Goal: Information Seeking & Learning: Get advice/opinions

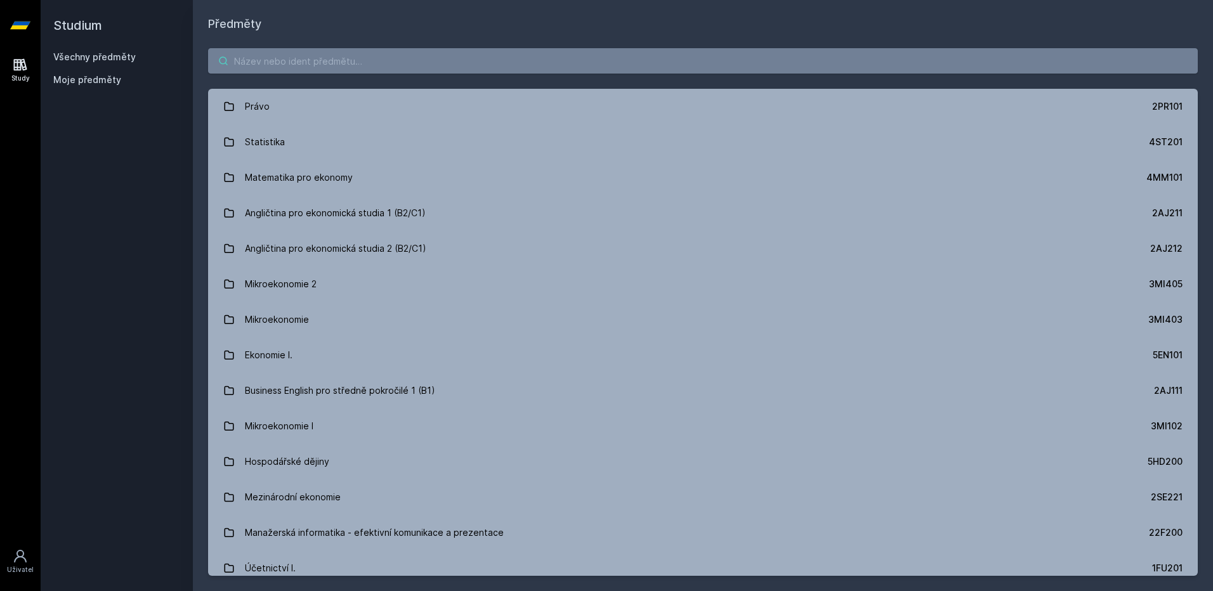
click at [442, 65] on input "search" at bounding box center [703, 60] width 990 height 25
click at [354, 66] on input "search" at bounding box center [703, 60] width 990 height 25
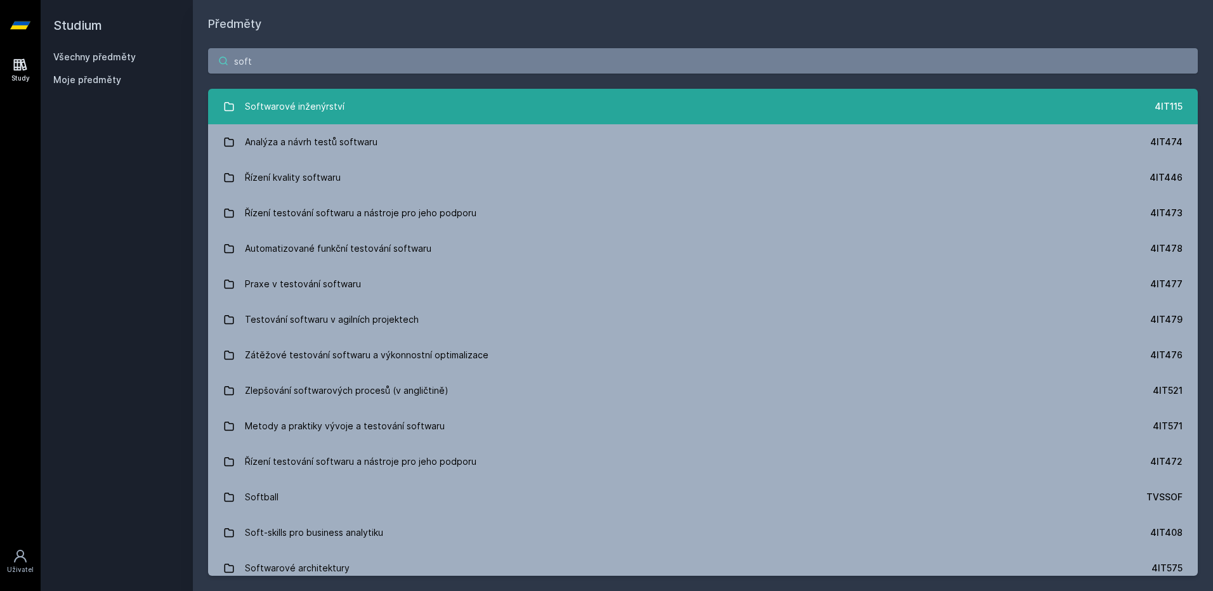
type input "soft"
click at [353, 110] on link "Softwarové inženýrství 4IT115" at bounding box center [703, 107] width 990 height 36
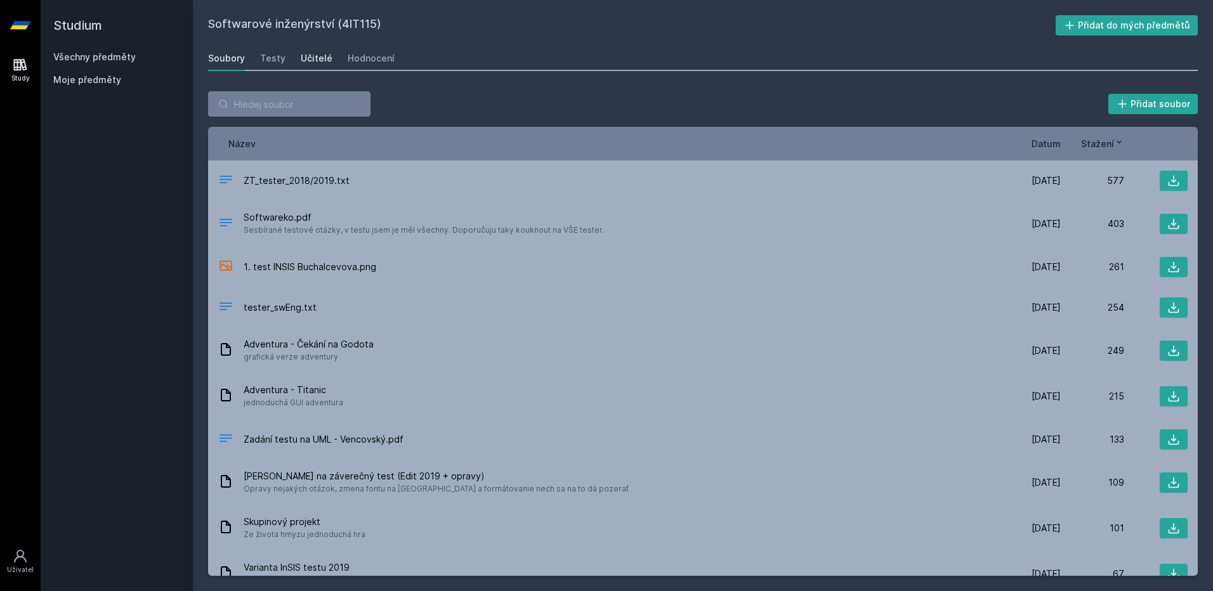
click at [313, 57] on div "Učitelé" at bounding box center [317, 58] width 32 height 13
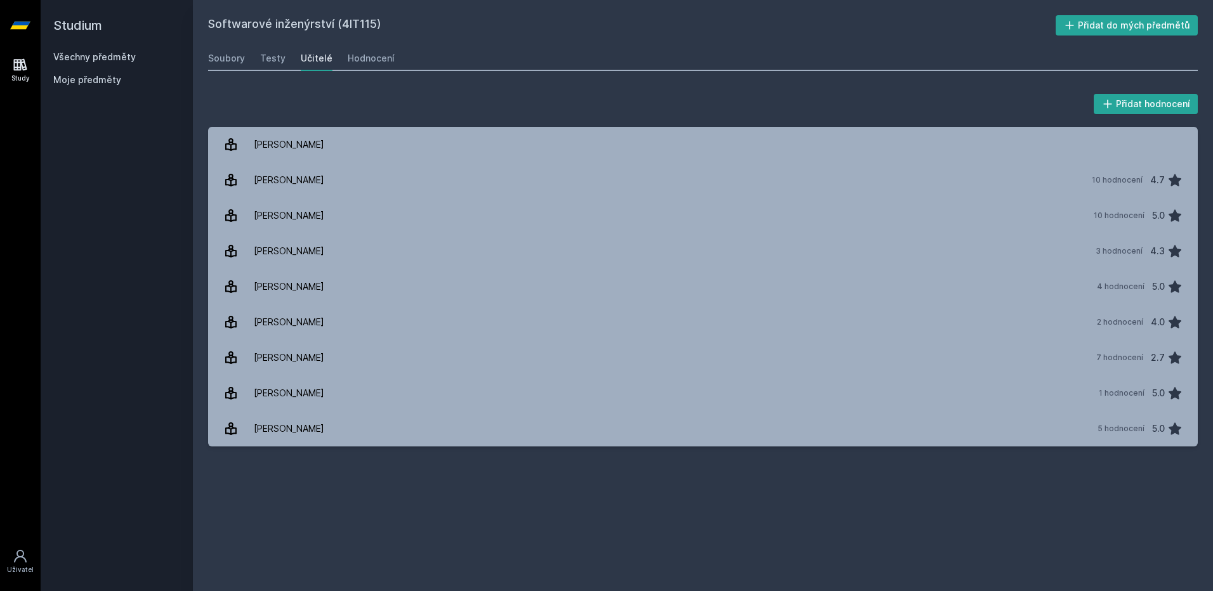
click at [18, 29] on icon at bounding box center [20, 26] width 20 height 8
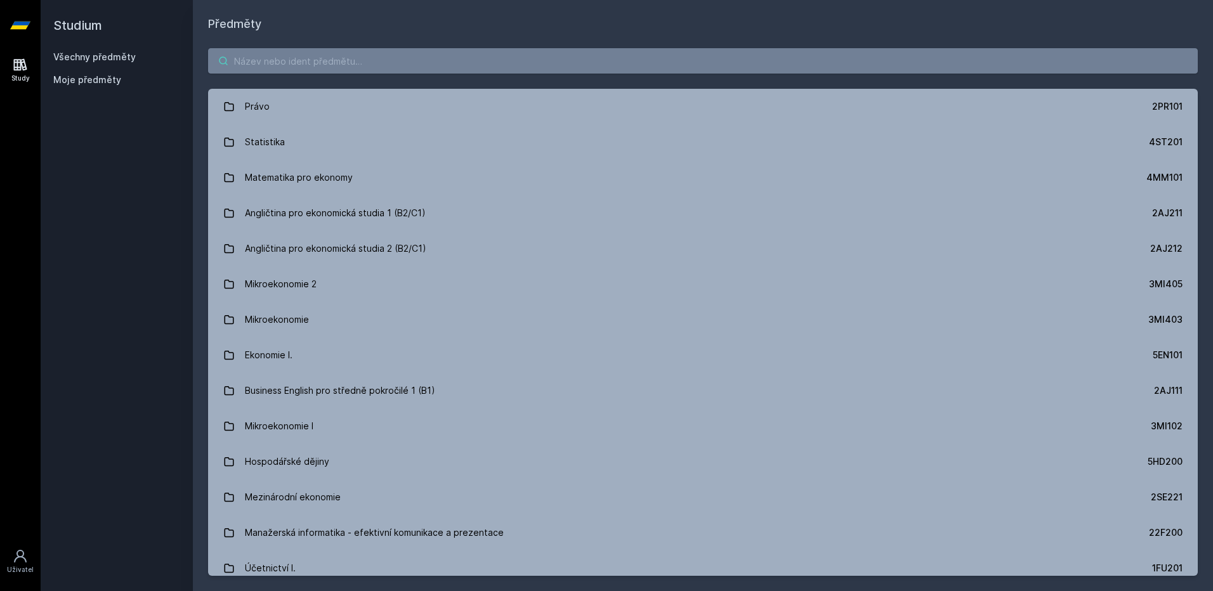
click at [330, 68] on input "search" at bounding box center [703, 60] width 990 height 25
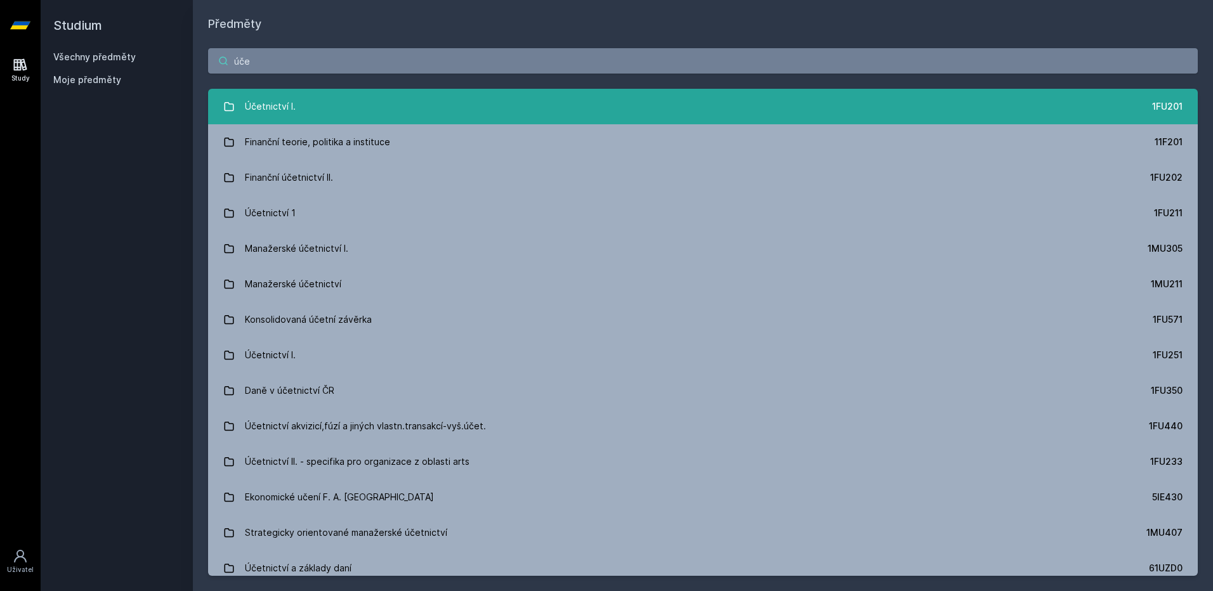
type input "úče"
click at [699, 104] on link "Účetnictví I. 1FU201" at bounding box center [703, 107] width 990 height 36
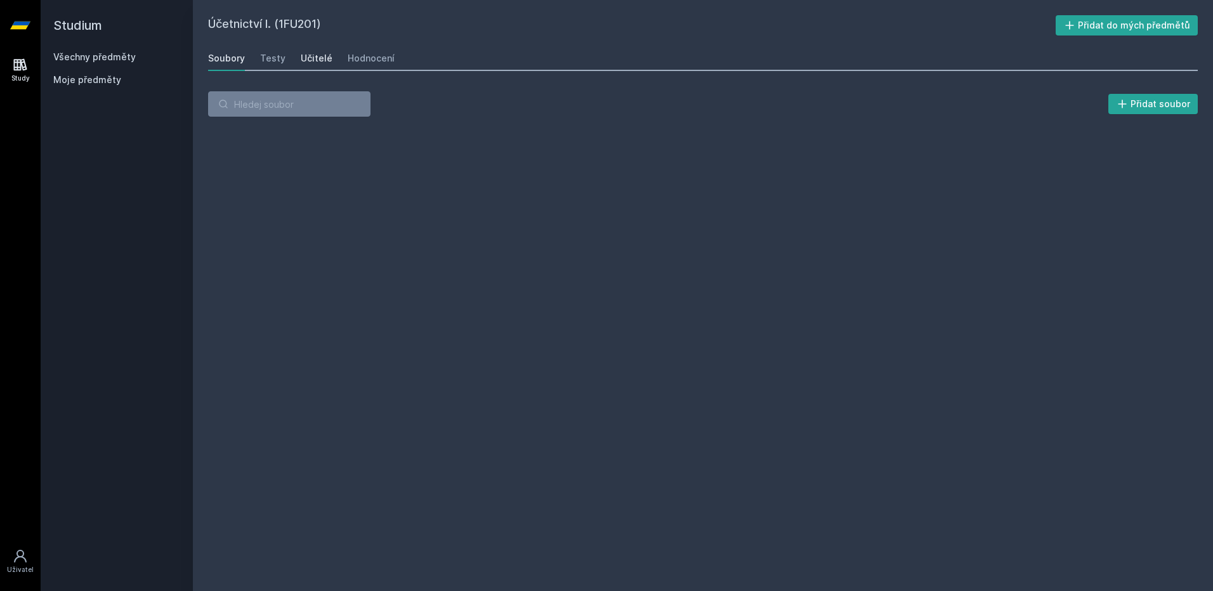
click at [315, 63] on div "Učitelé" at bounding box center [317, 58] width 32 height 13
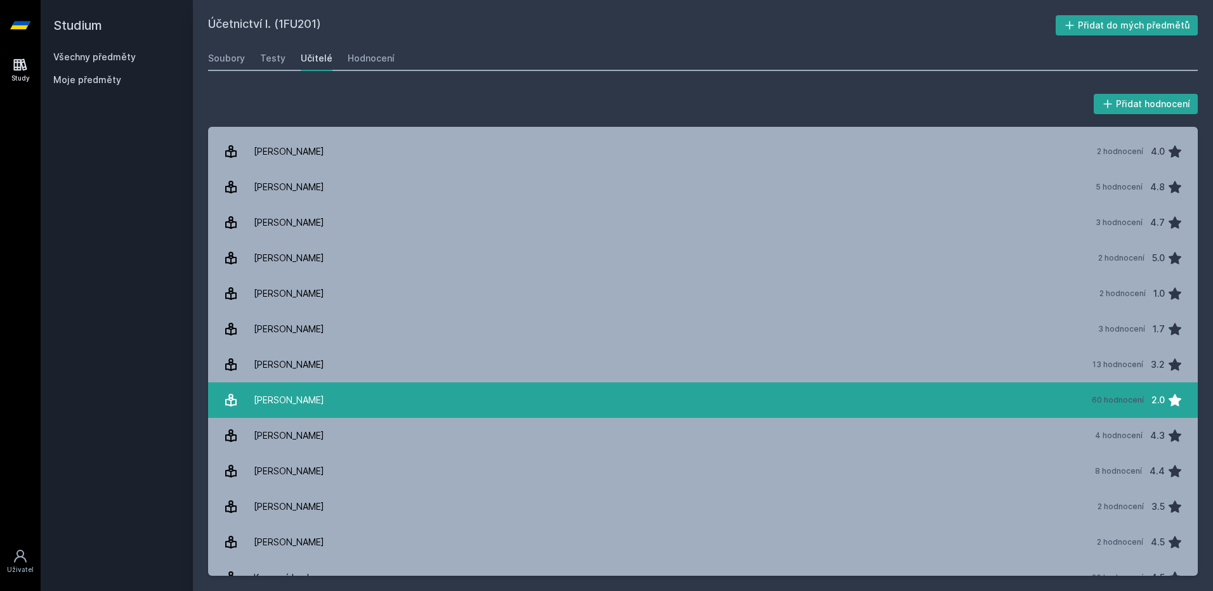
scroll to position [317, 0]
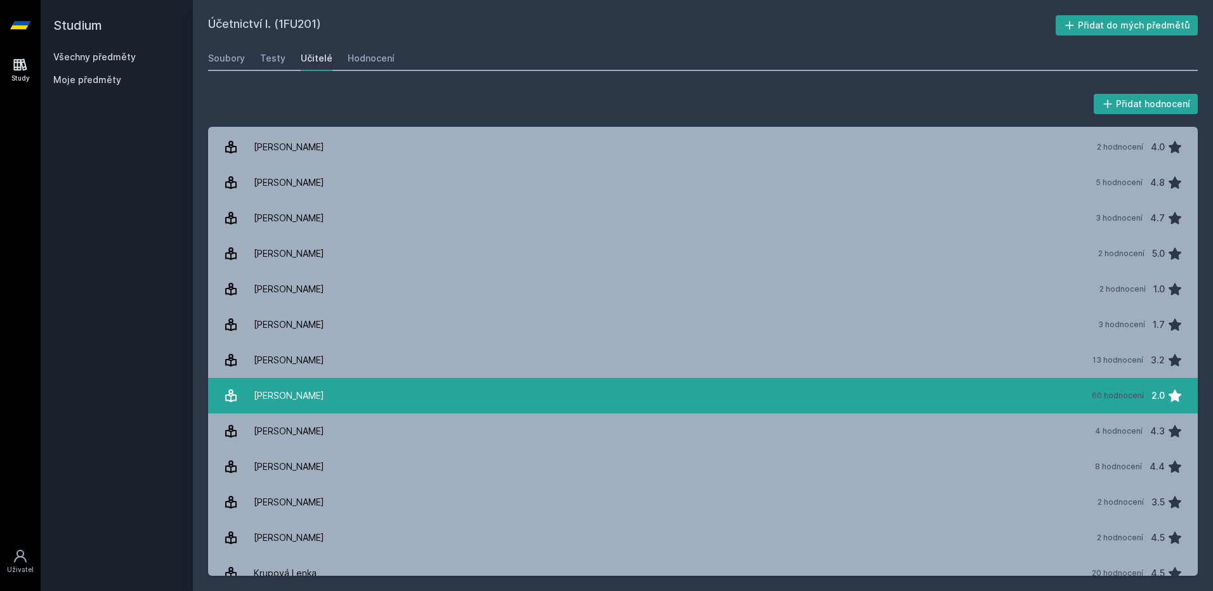
click at [724, 402] on link "[PERSON_NAME] 60 hodnocení 2.0" at bounding box center [703, 396] width 990 height 36
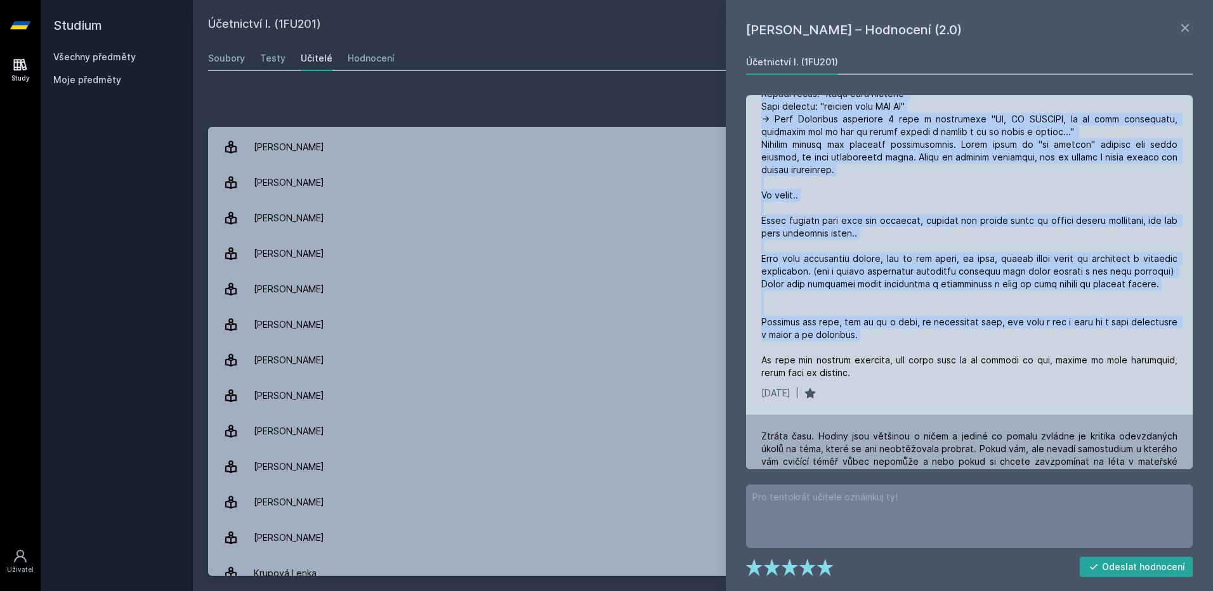
scroll to position [1015, 0]
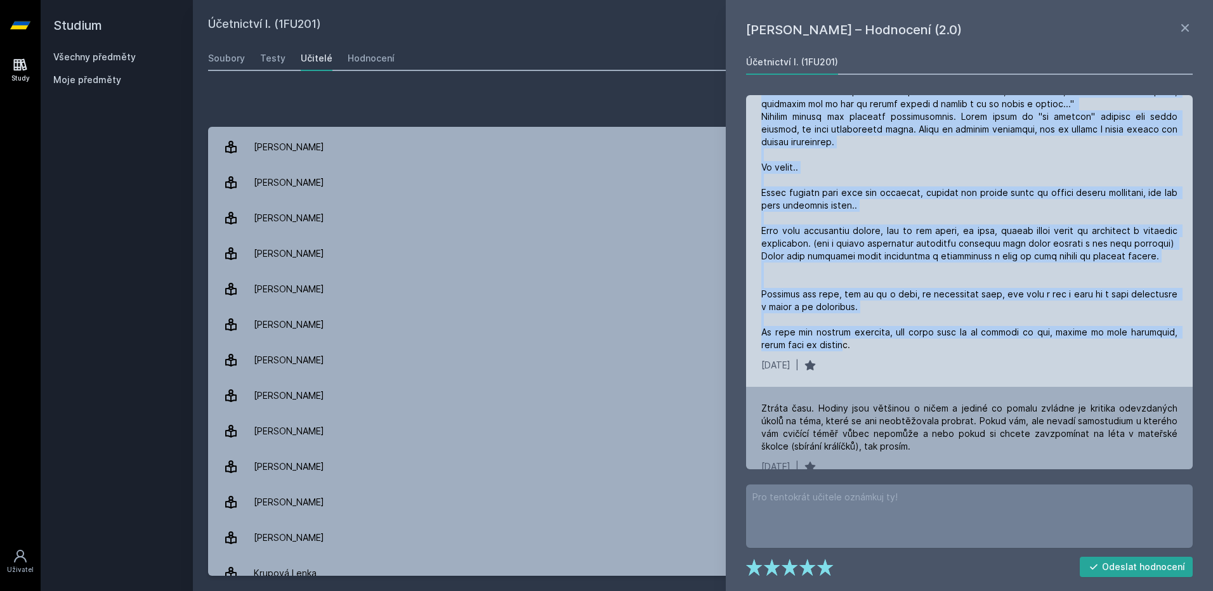
drag, startPoint x: 762, startPoint y: 115, endPoint x: 857, endPoint y: 341, distance: 244.3
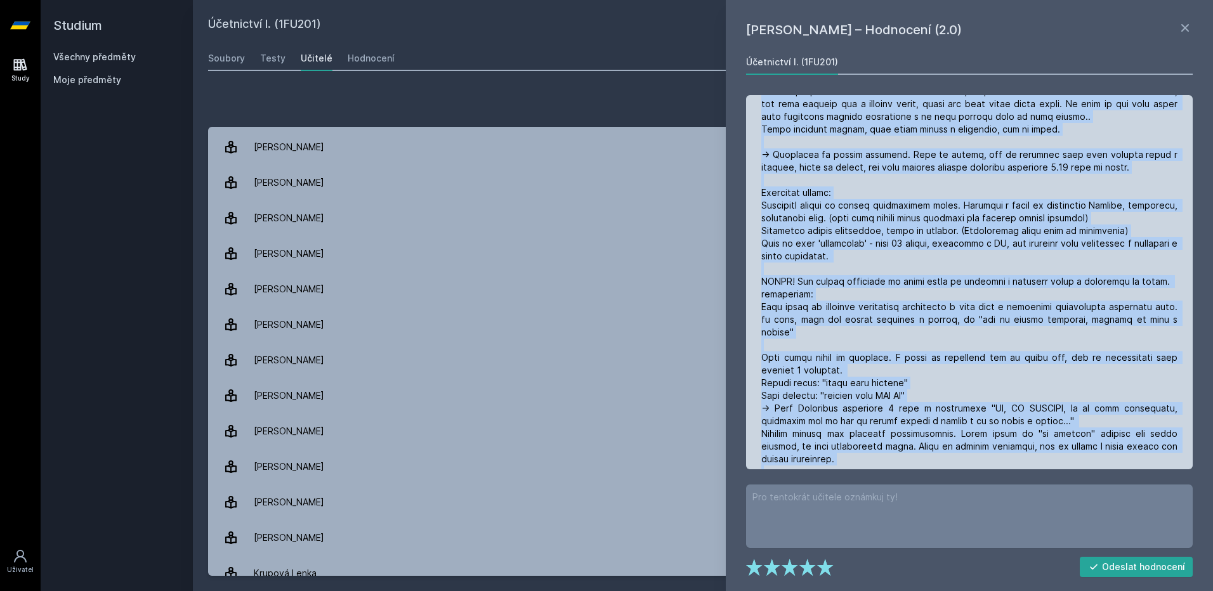
click at [826, 268] on div at bounding box center [969, 40] width 416 height 1256
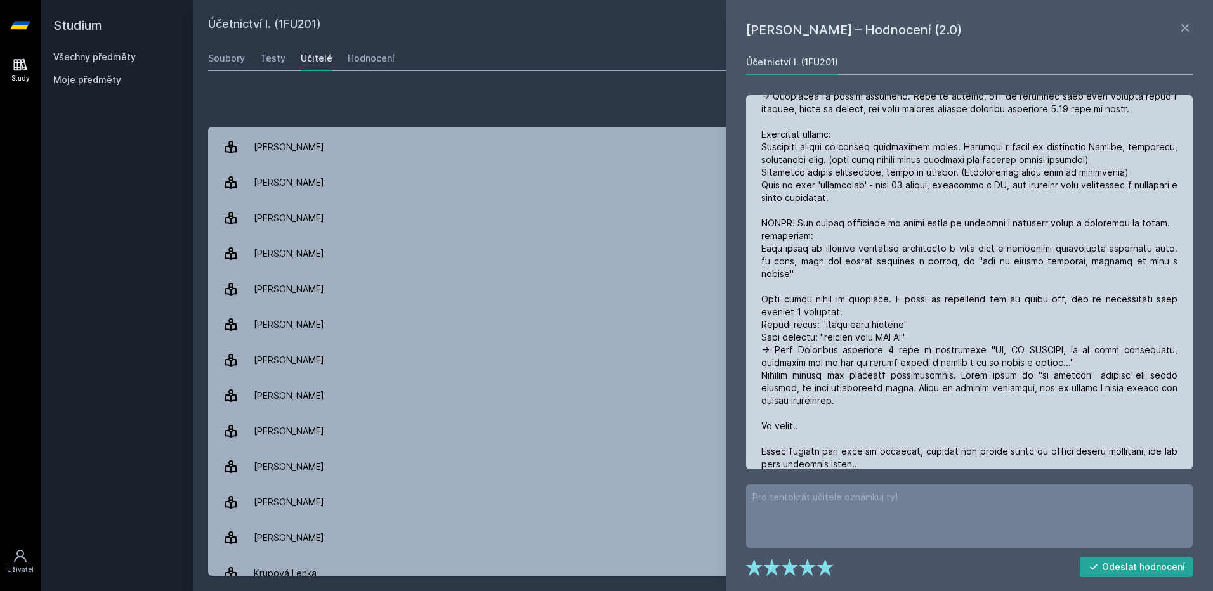
scroll to position [761, 0]
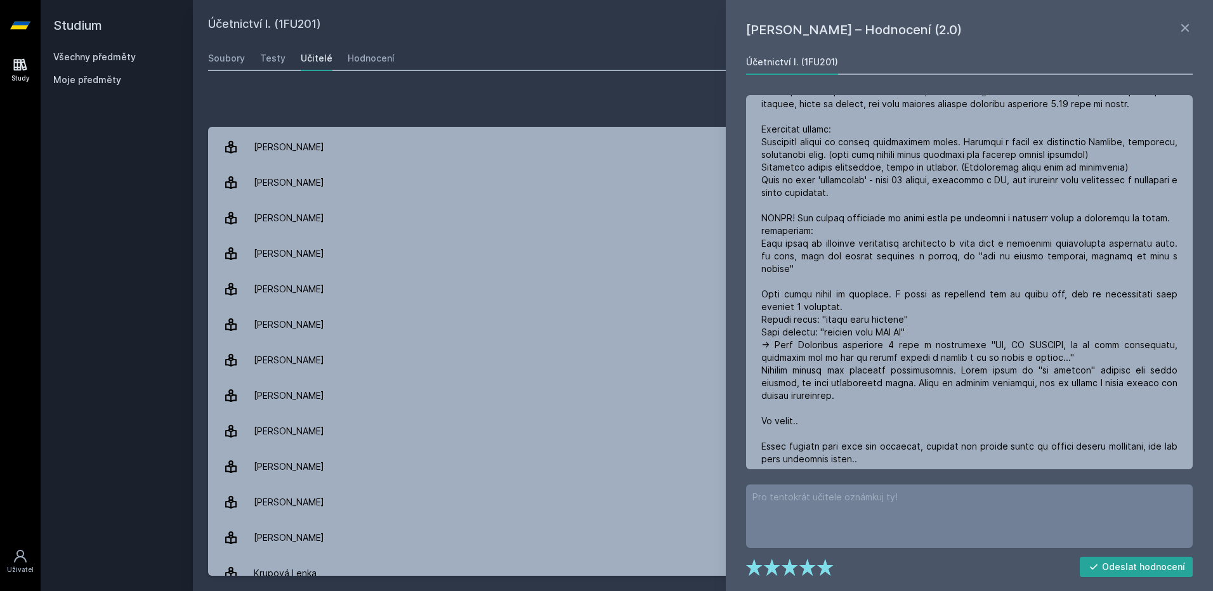
click at [1176, 24] on h1 "[PERSON_NAME] – Hodnocení (2.0)" at bounding box center [961, 29] width 431 height 19
click at [1183, 24] on icon at bounding box center [1185, 27] width 15 height 15
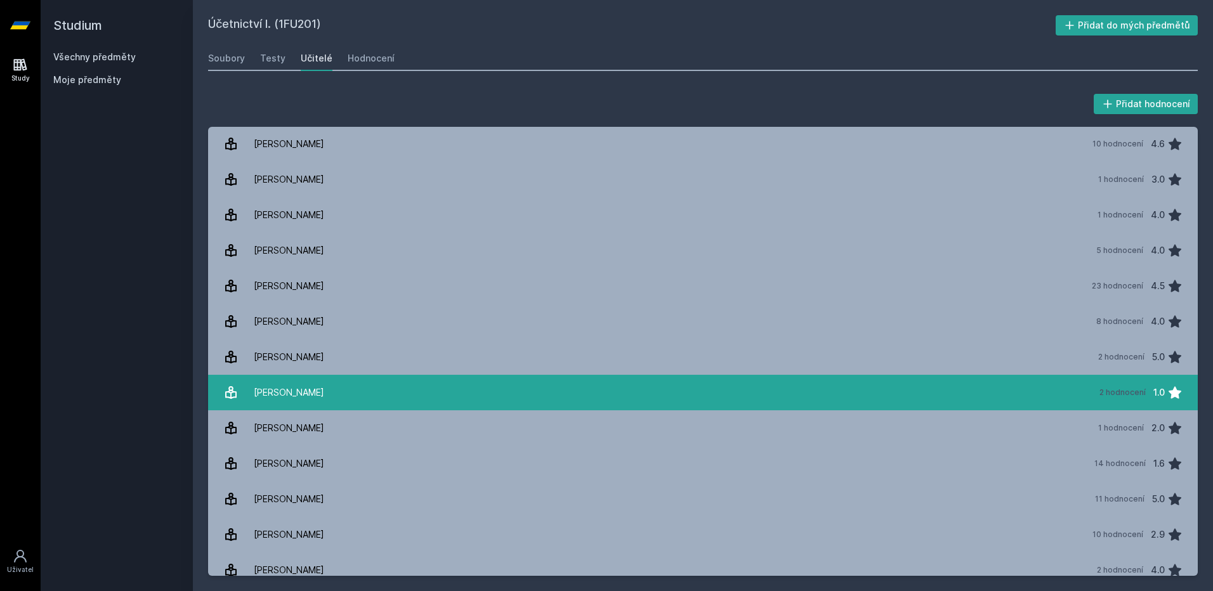
scroll to position [2145, 0]
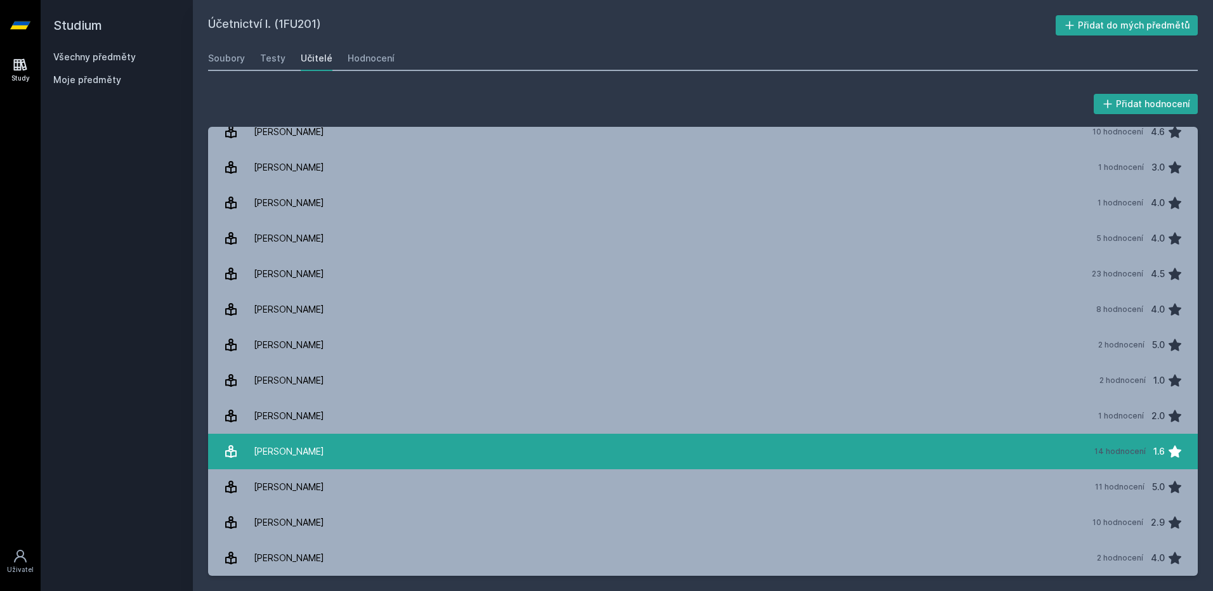
click at [392, 451] on link "[PERSON_NAME] 14 hodnocení 1.6" at bounding box center [703, 452] width 990 height 36
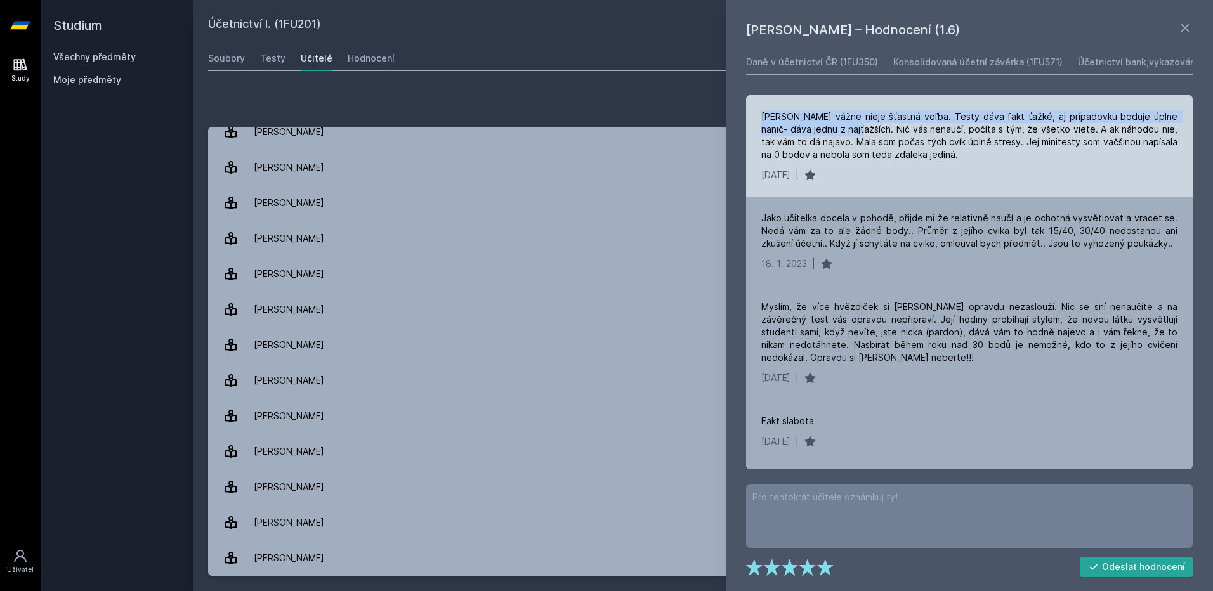
drag, startPoint x: 763, startPoint y: 115, endPoint x: 849, endPoint y: 129, distance: 87.5
click at [849, 129] on div "[PERSON_NAME] vážne nieje šťastná voľba. Testy dáva fakt ťažké, aj prípadovku b…" at bounding box center [969, 135] width 416 height 51
drag, startPoint x: 849, startPoint y: 129, endPoint x: 838, endPoint y: 162, distance: 34.9
click at [838, 162] on div "[PERSON_NAME] vážne nieje šťastná voľba. Testy dáva fakt ťažké, aj prípadovku b…" at bounding box center [969, 146] width 447 height 102
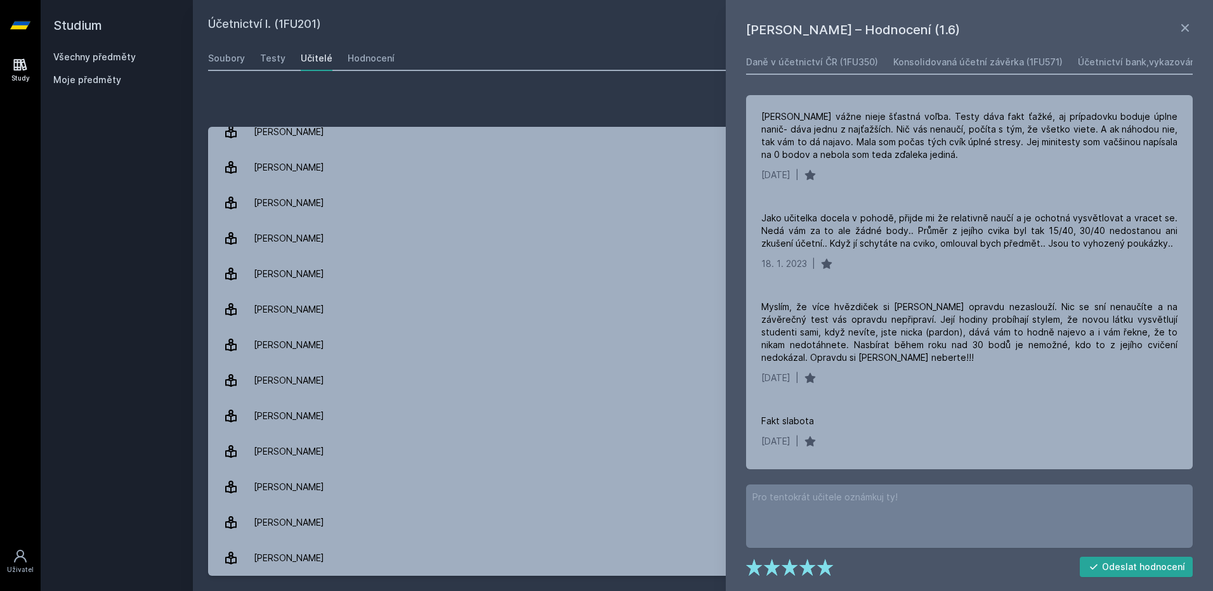
click at [1189, 16] on div "[PERSON_NAME] – Hodnocení (1.6) Daně v účetnictví ČR (1FU350) Konsolidovaná úče…" at bounding box center [969, 295] width 487 height 591
click at [1182, 21] on icon at bounding box center [1185, 27] width 15 height 15
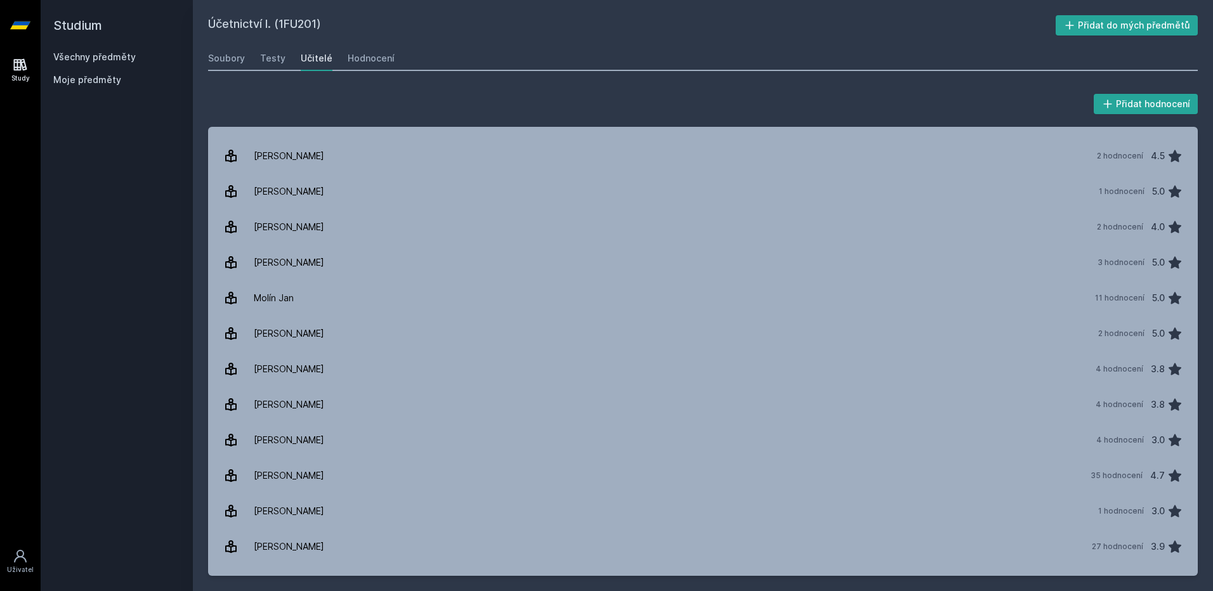
scroll to position [812, 0]
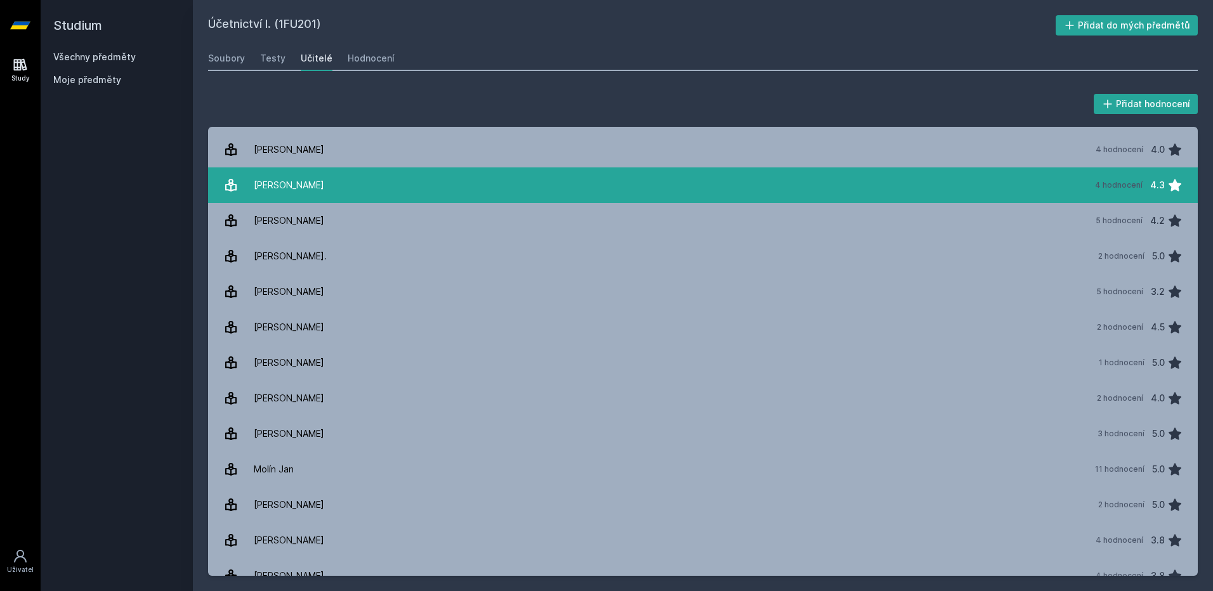
click at [544, 176] on link "[PERSON_NAME] 4 hodnocení 4.3" at bounding box center [703, 186] width 990 height 36
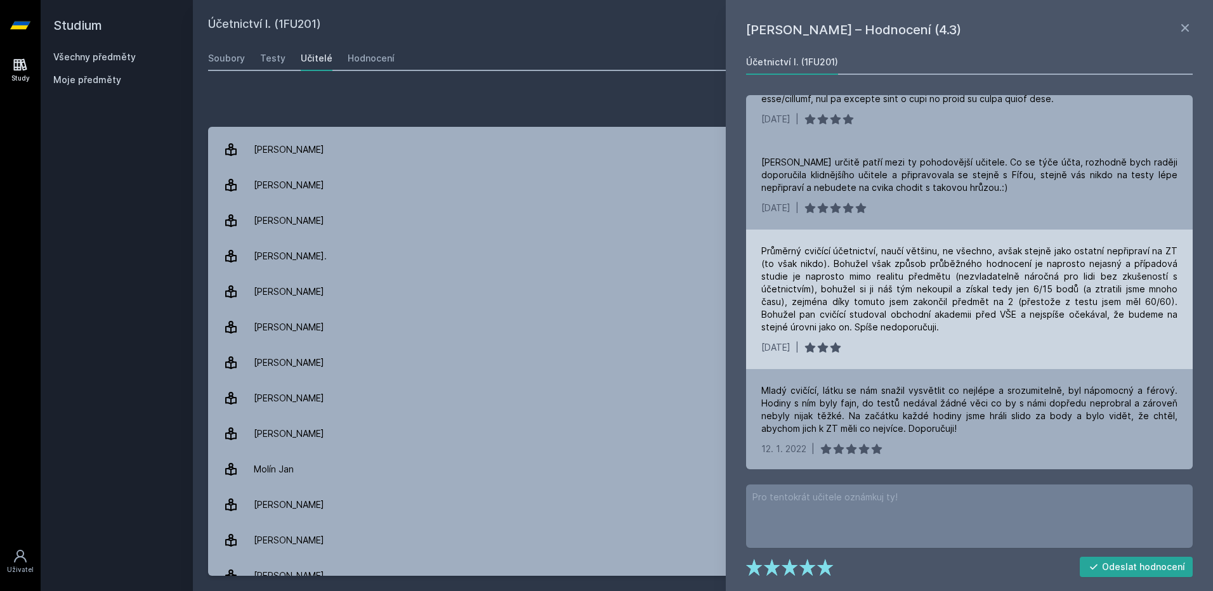
scroll to position [159, 0]
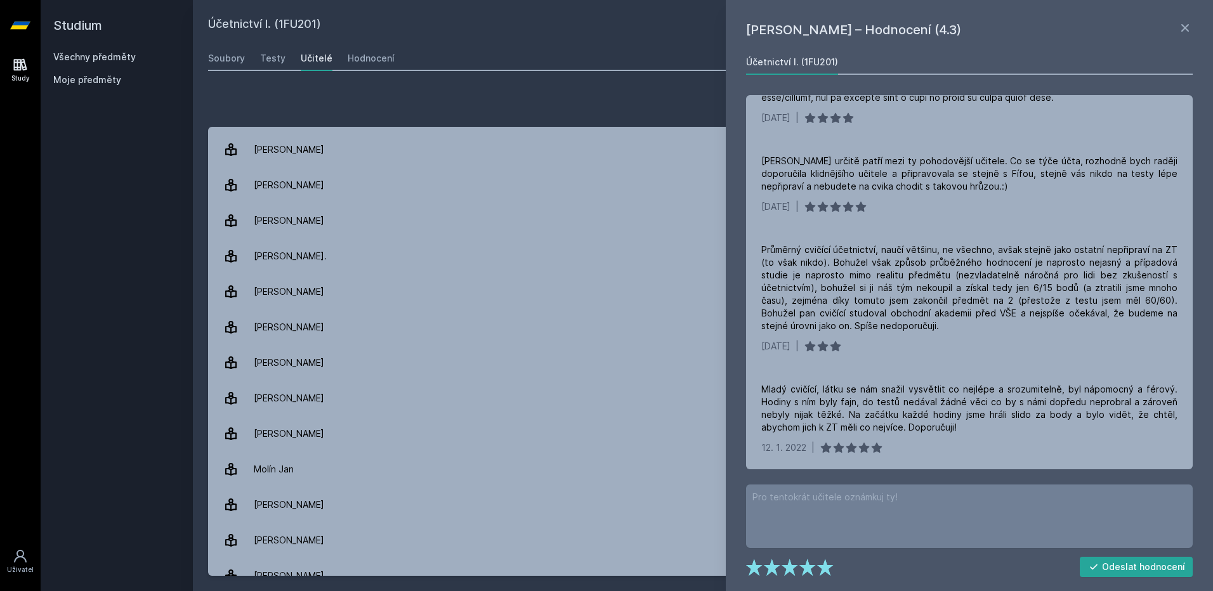
click at [1194, 31] on div "[PERSON_NAME] – Hodnocení (4.3) Účetnictví I. (1FU201) [DATE] | [PERSON_NAME] u…" at bounding box center [969, 295] width 487 height 591
click at [1190, 29] on icon at bounding box center [1185, 27] width 15 height 15
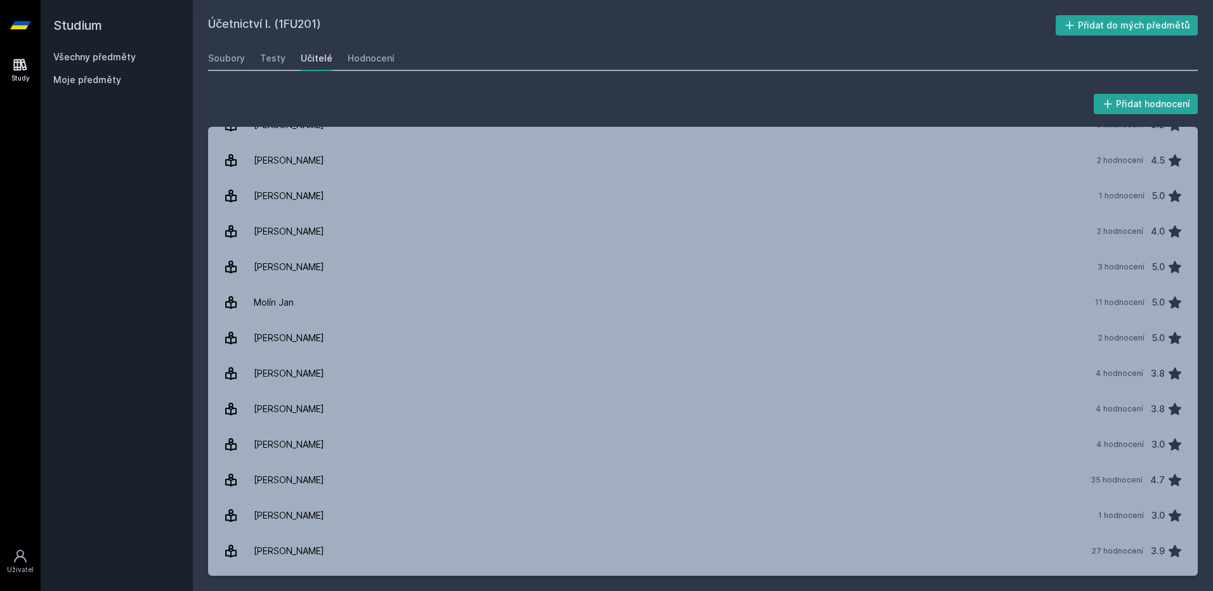
scroll to position [1079, 0]
